Goal: Task Accomplishment & Management: Manage account settings

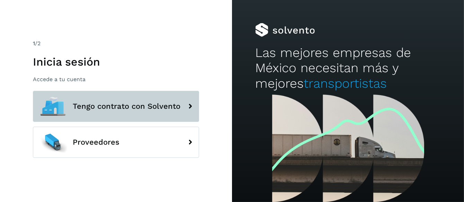
click at [97, 108] on span "Tengo contrato con Solvento" at bounding box center [127, 106] width 108 height 8
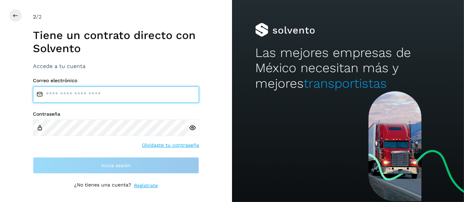
click at [65, 97] on input "email" at bounding box center [116, 94] width 166 height 17
type input "**********"
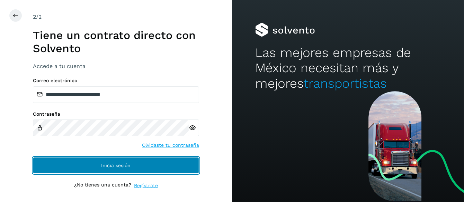
click at [121, 166] on span "Inicia sesión" at bounding box center [115, 165] width 29 height 5
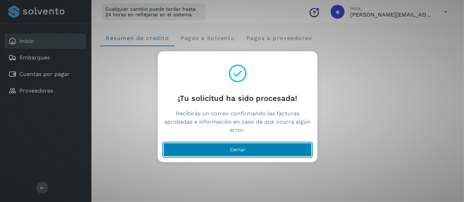
click at [242, 152] on button "Cerrar" at bounding box center [237, 150] width 148 height 14
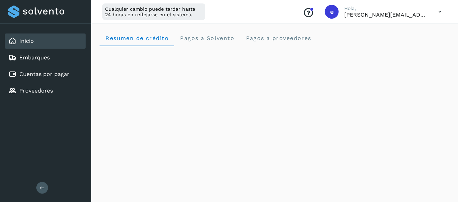
click at [438, 11] on icon at bounding box center [440, 12] width 14 height 14
click at [393, 44] on div "Cerrar sesión" at bounding box center [406, 44] width 82 height 13
